Goal: Find specific page/section: Find specific page/section

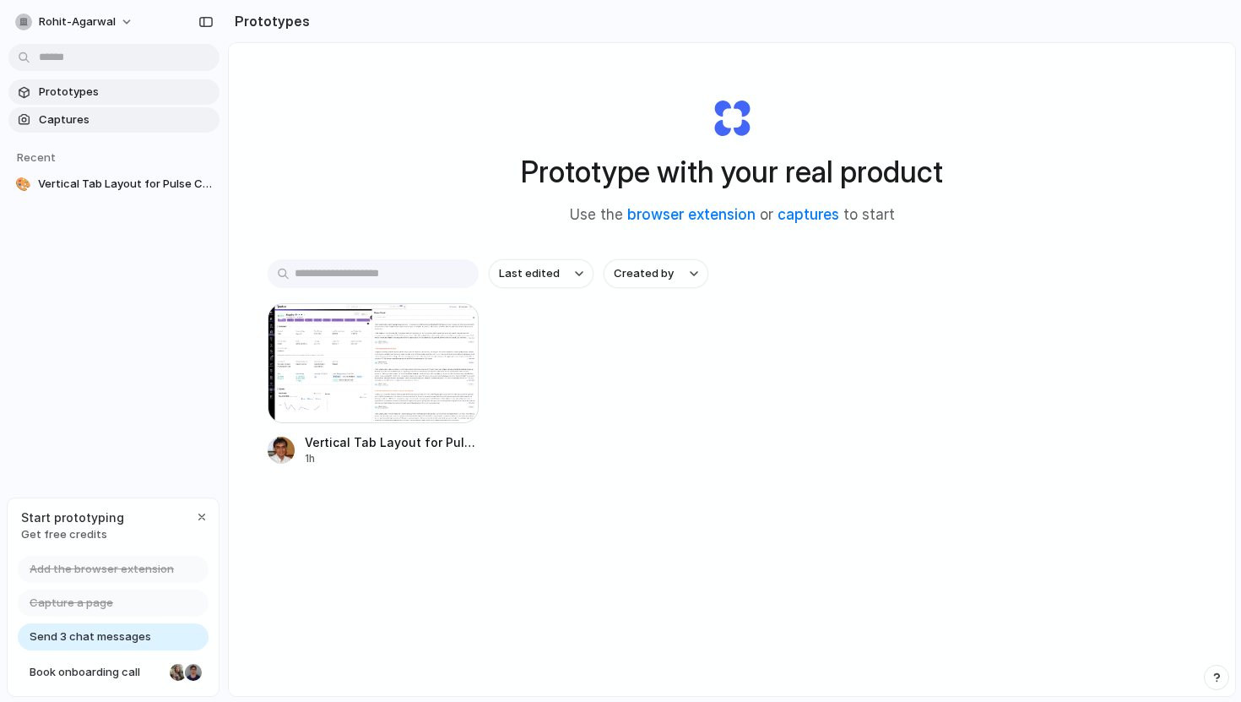
click at [79, 118] on span "Captures" at bounding box center [126, 119] width 174 height 17
